Goal: Transaction & Acquisition: Download file/media

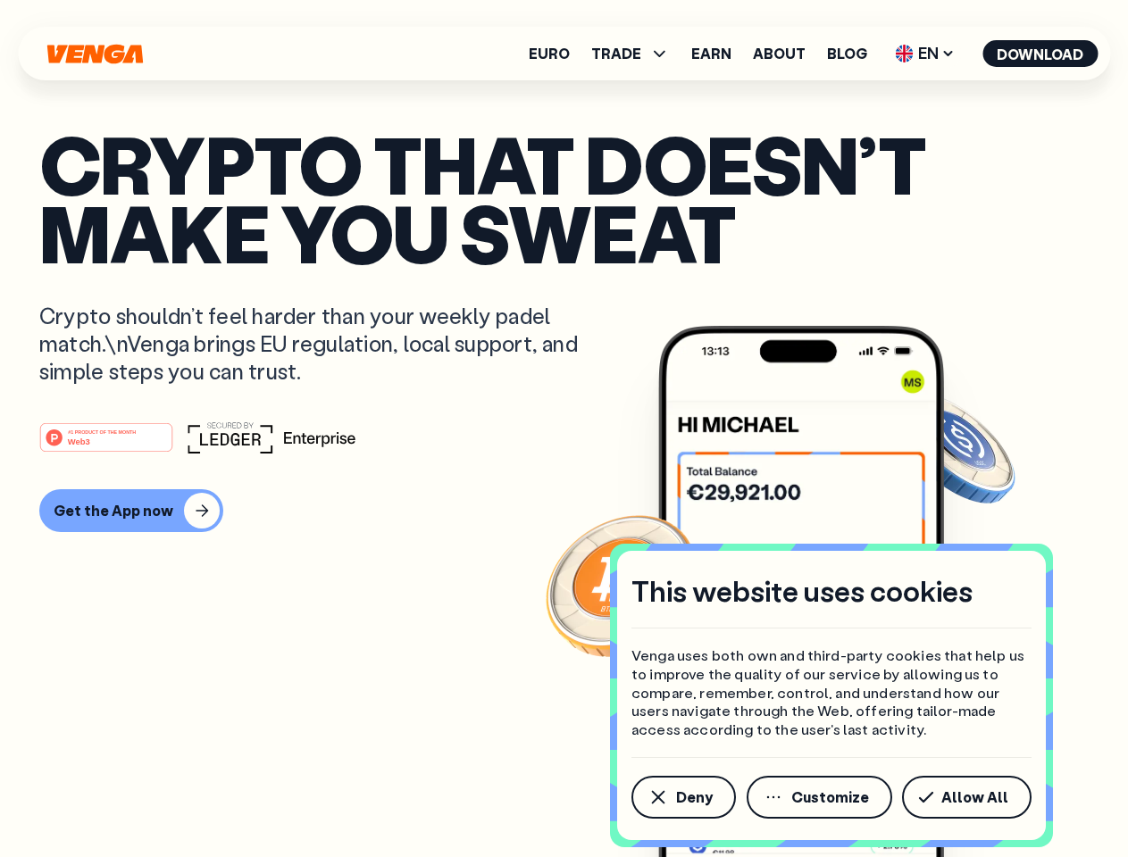
click at [564, 429] on div "#1 PRODUCT OF THE MONTH Web3" at bounding box center [563, 438] width 1049 height 32
click at [682, 798] on span "Deny" at bounding box center [694, 797] width 37 height 14
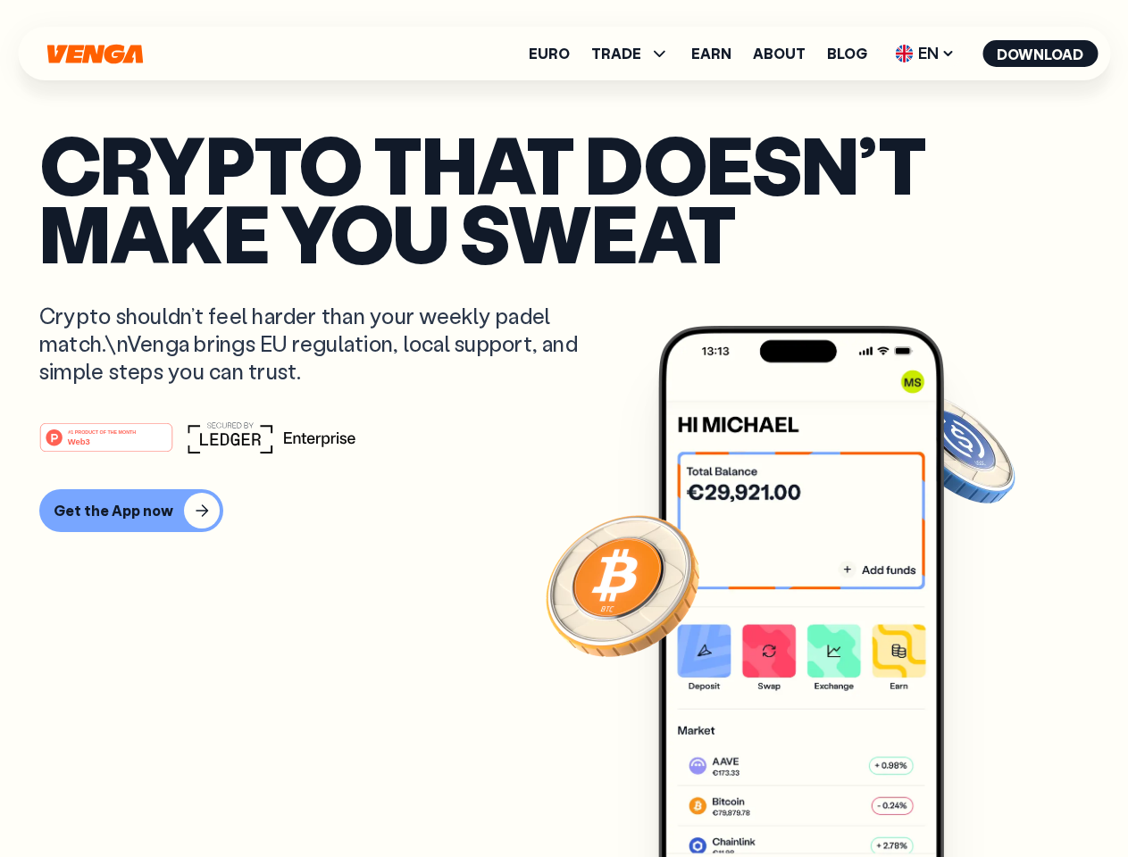
click at [821, 798] on img at bounding box center [801, 625] width 286 height 598
click at [970, 798] on article "Crypto that doesn’t make you sweat Crypto shouldn’t feel harder than your weekl…" at bounding box center [563, 464] width 1049 height 670
click at [636, 54] on span "TRADE" at bounding box center [616, 53] width 50 height 14
click at [925, 54] on span "EN" at bounding box center [925, 53] width 72 height 29
click at [1040, 54] on button "Download" at bounding box center [1039, 53] width 115 height 27
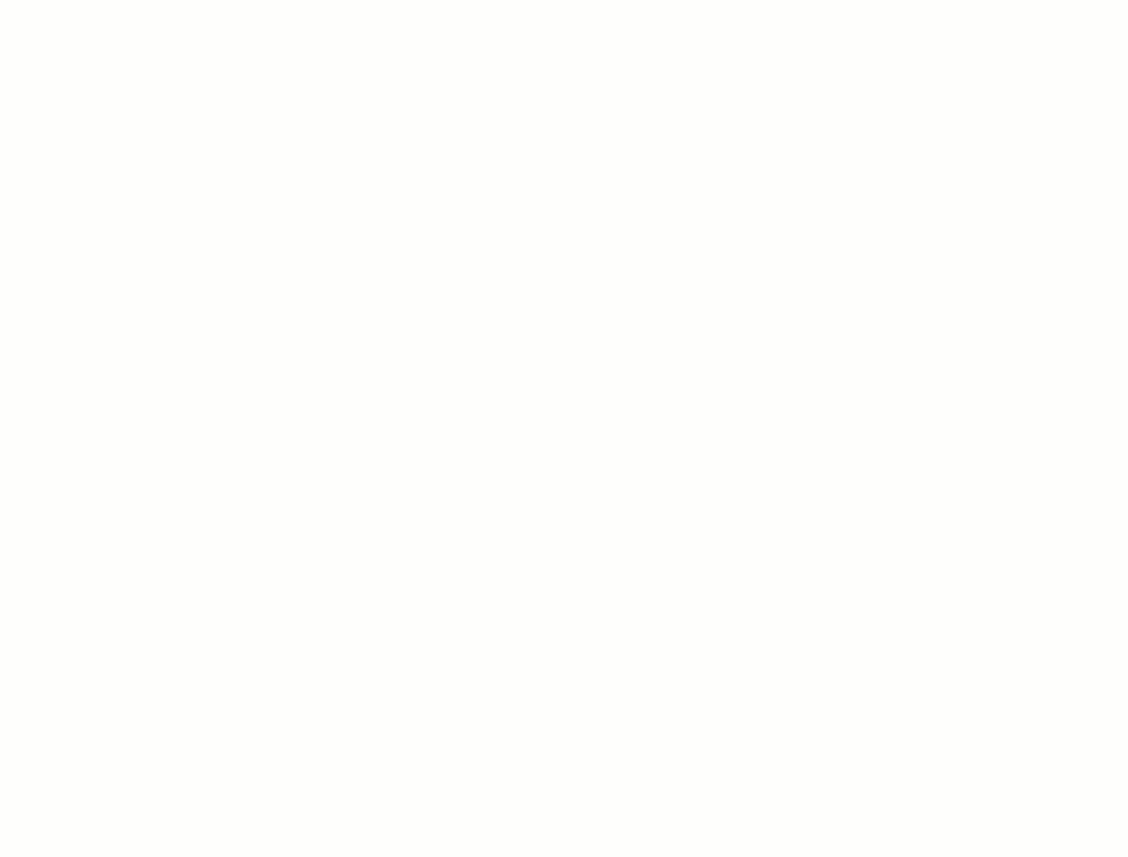
click at [564, 0] on html "This website uses cookies Venga uses both own and third-party cookies that help…" at bounding box center [564, 0] width 1128 height 0
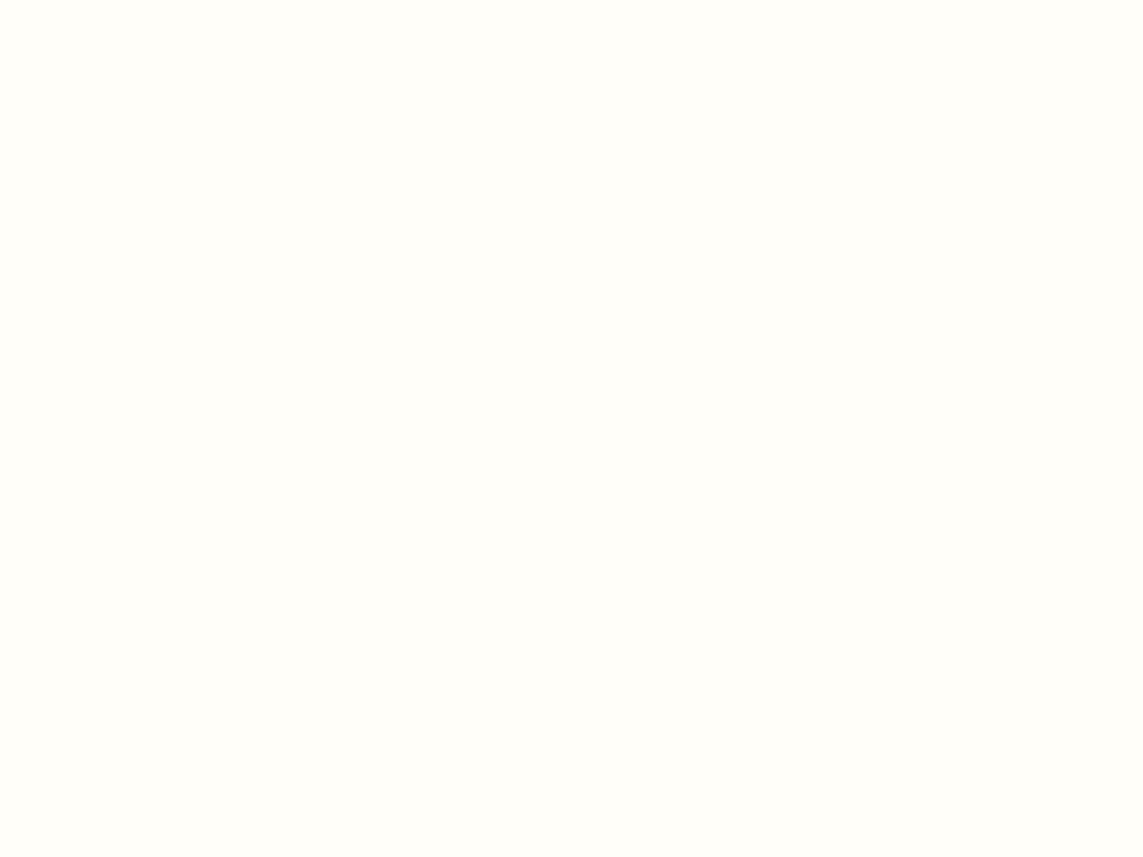
click at [129, 0] on html "This website uses cookies Venga uses both own and third-party cookies that help…" at bounding box center [571, 0] width 1143 height 0
click at [109, 0] on html "This website uses cookies Venga uses both own and third-party cookies that help…" at bounding box center [571, 0] width 1143 height 0
